Goal: Find specific page/section: Find specific page/section

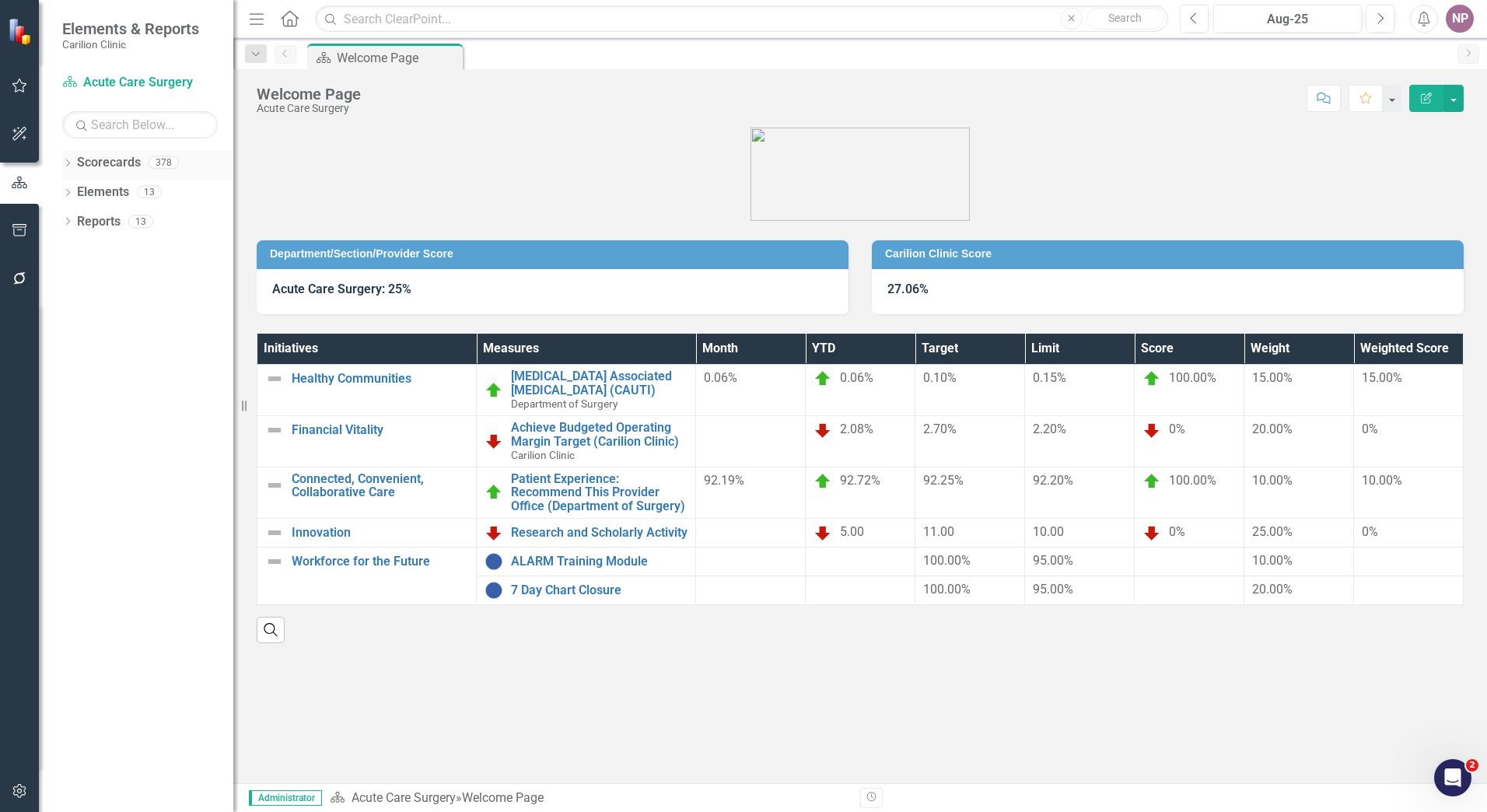
click at [71, 157] on div "Dropdown Scorecards 378" at bounding box center [148, 165] width 171 height 29
click at [62, 166] on icon "Dropdown" at bounding box center [67, 165] width 11 height 8
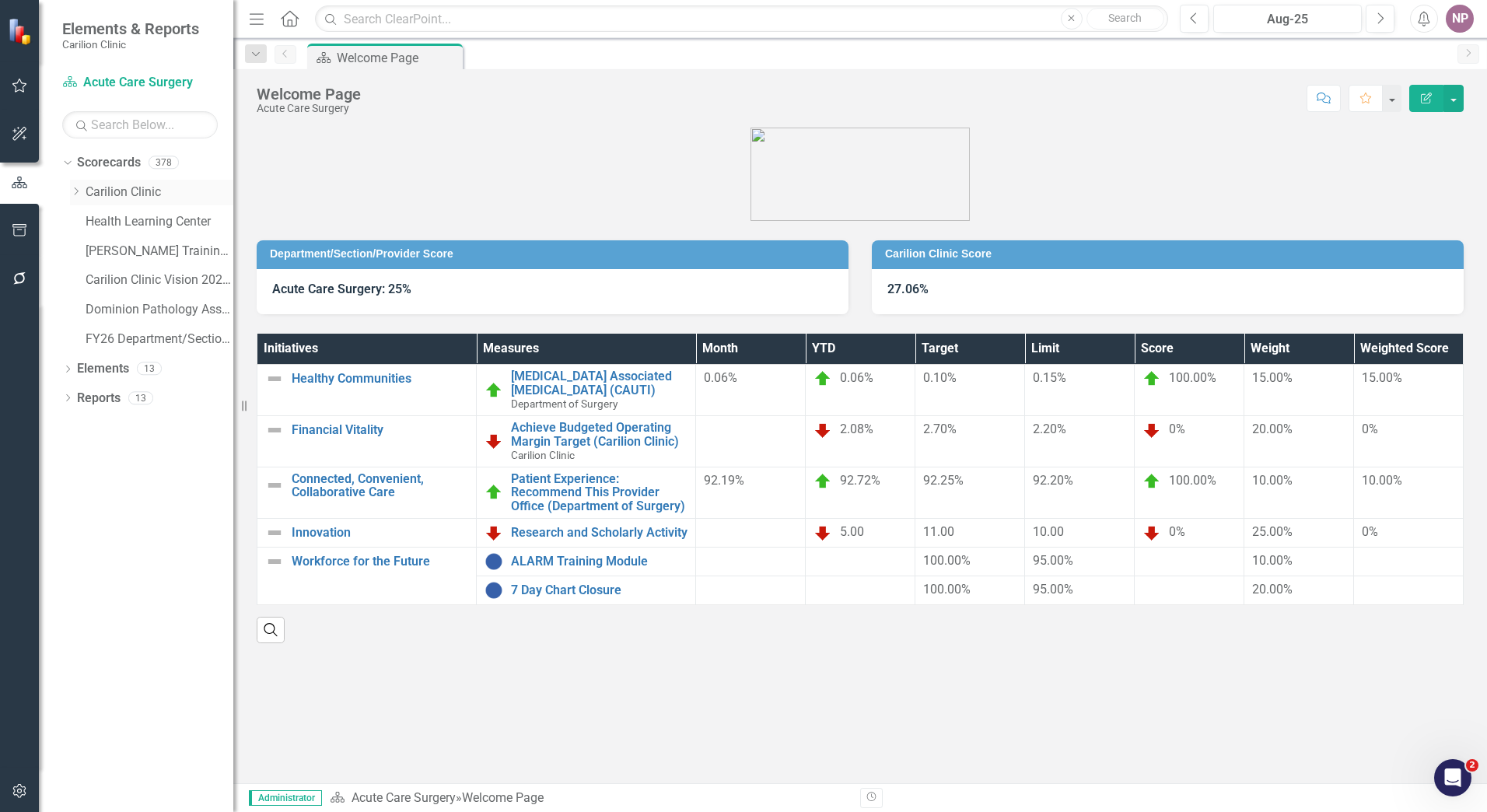
click at [75, 196] on icon "Dropdown" at bounding box center [76, 191] width 12 height 9
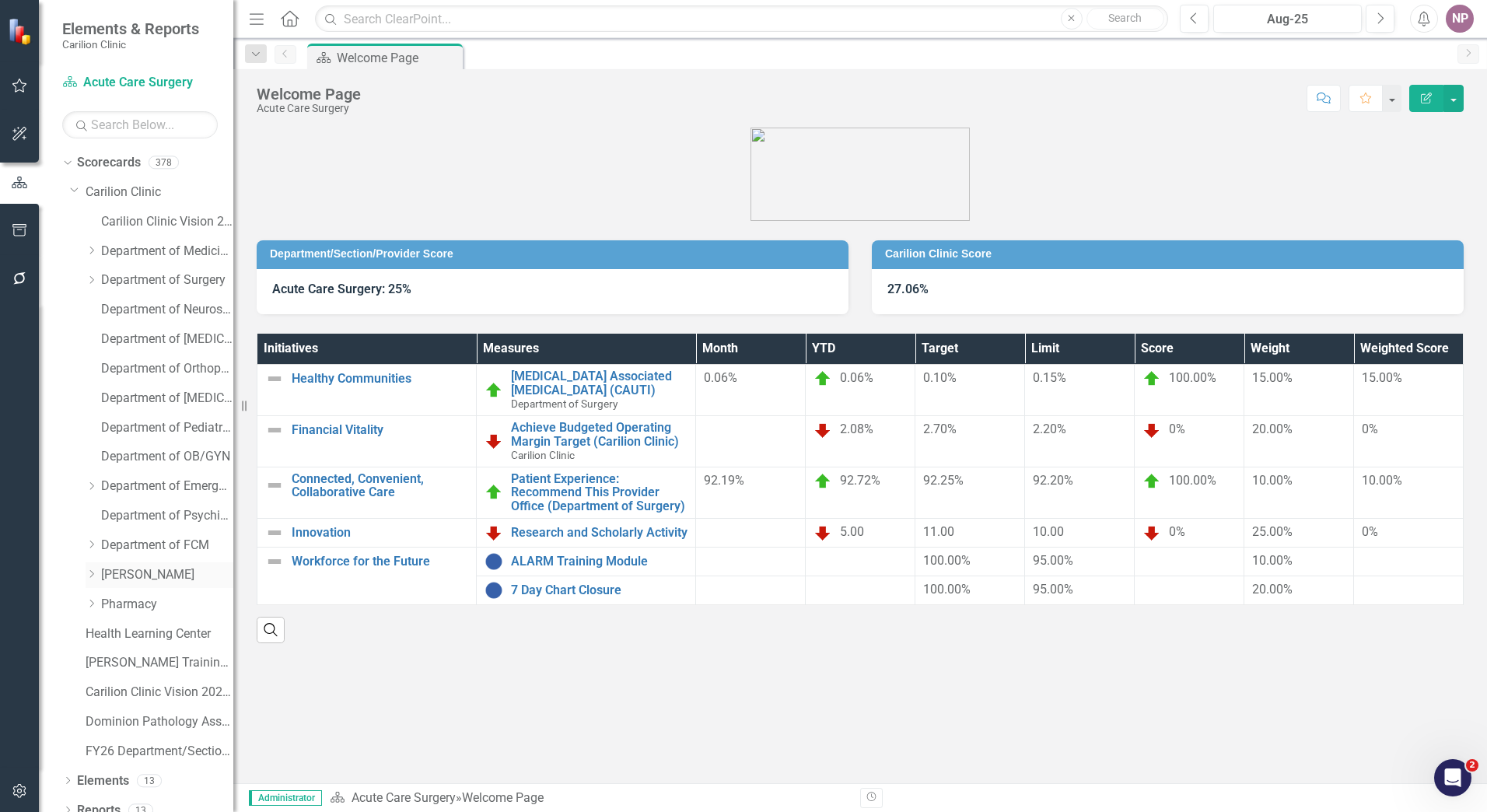
click at [101, 568] on link "[PERSON_NAME]" at bounding box center [166, 574] width 132 height 18
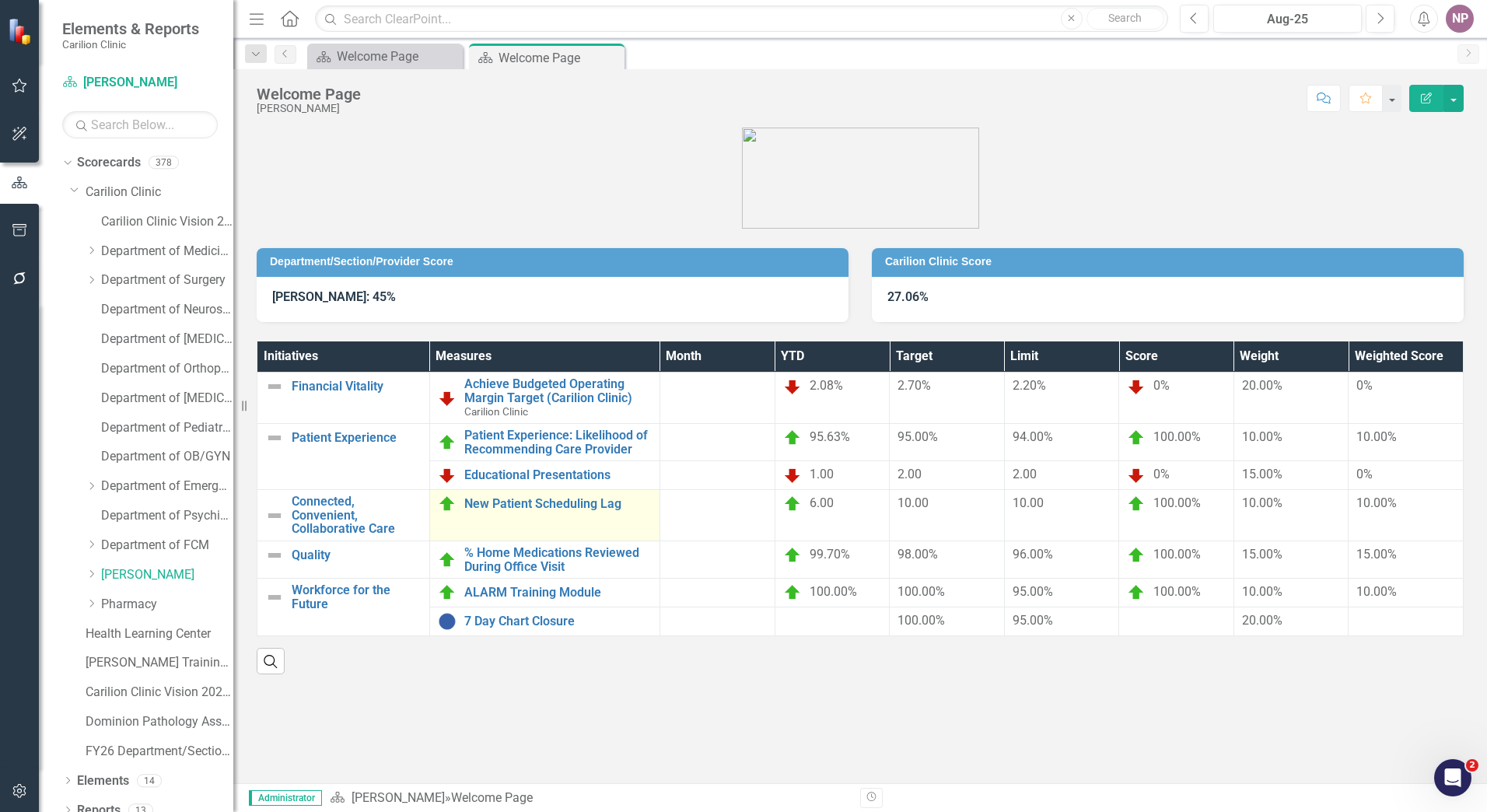
click at [569, 527] on td "New Patient Scheduling Lag Link Map View Link Map Edit Edit Measure Link Open E…" at bounding box center [545, 515] width 230 height 51
click at [556, 520] on td "New Patient Scheduling Lag Link Map View Link Map Edit Edit Measure Link Open E…" at bounding box center [545, 515] width 230 height 51
click at [526, 497] on link "New Patient Scheduling Lag" at bounding box center [557, 504] width 187 height 14
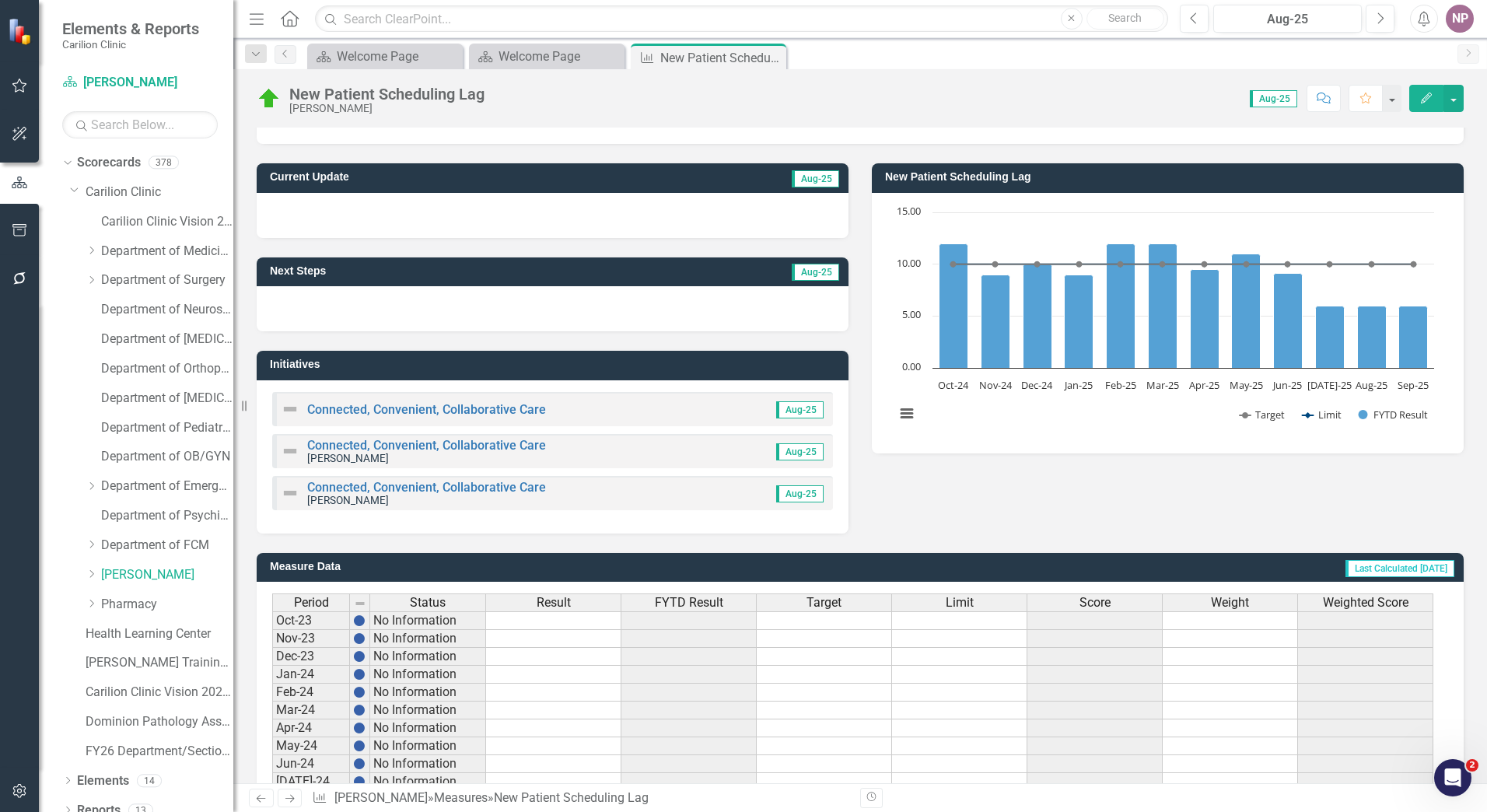
scroll to position [355, 0]
